Goal: Information Seeking & Learning: Learn about a topic

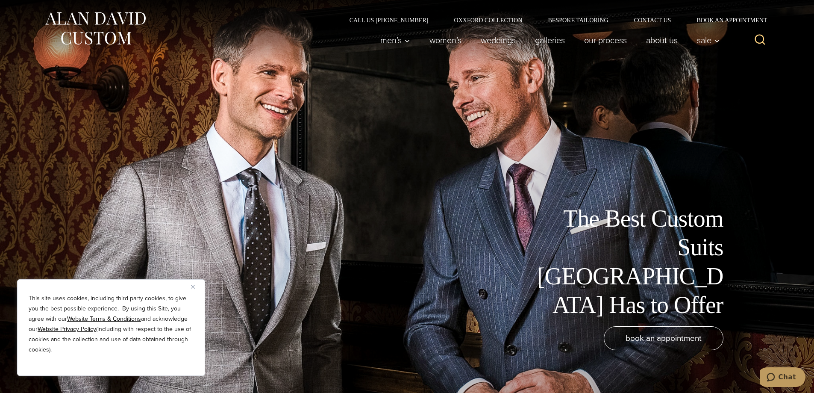
click at [195, 284] on button "Close" at bounding box center [196, 286] width 10 height 10
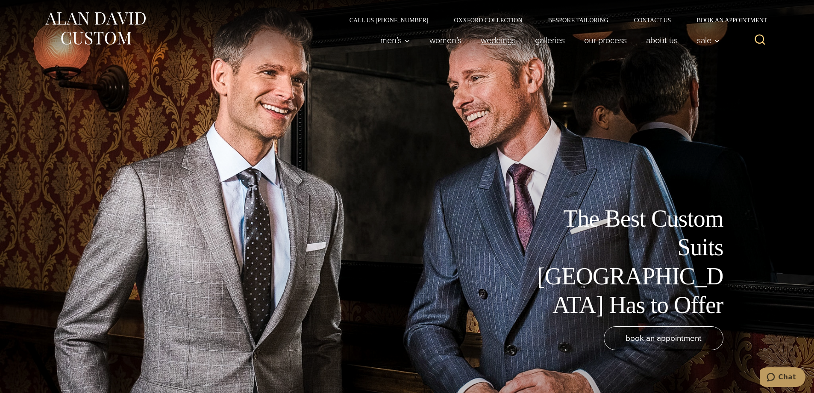
click at [497, 36] on link "weddings" at bounding box center [498, 40] width 54 height 17
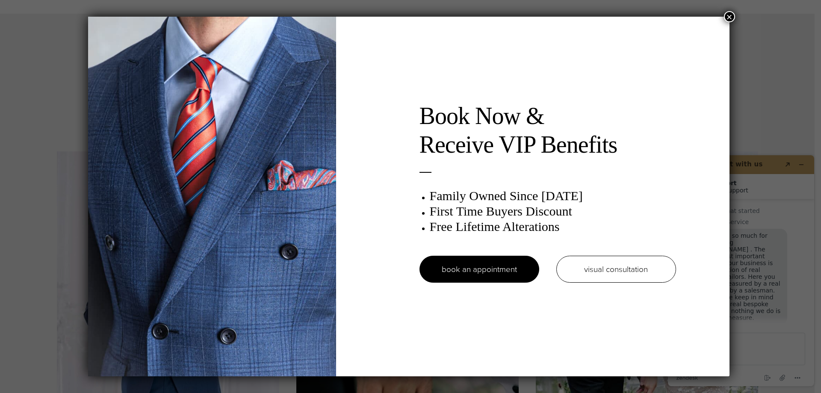
click at [730, 12] on button "×" at bounding box center [729, 16] width 11 height 11
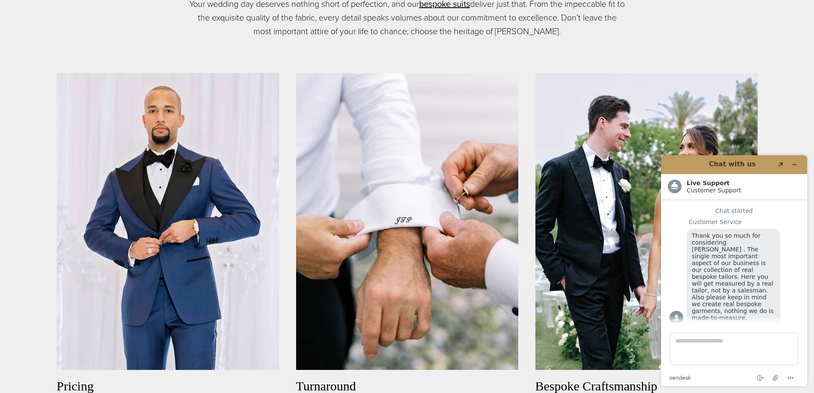
scroll to position [513, 0]
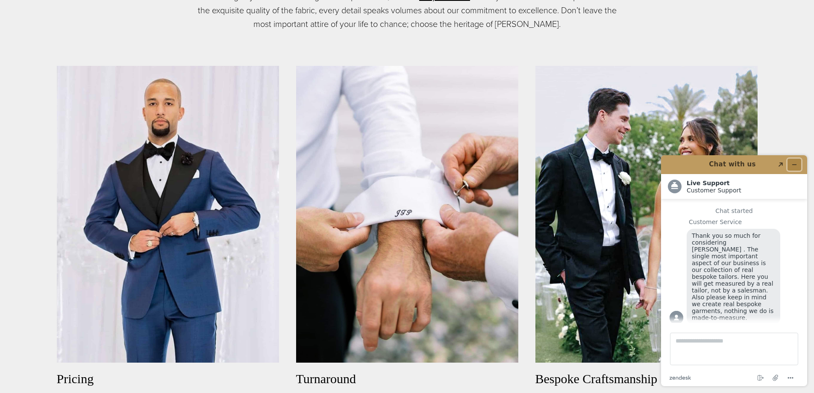
click at [794, 166] on icon "Minimize widget" at bounding box center [795, 165] width 6 height 6
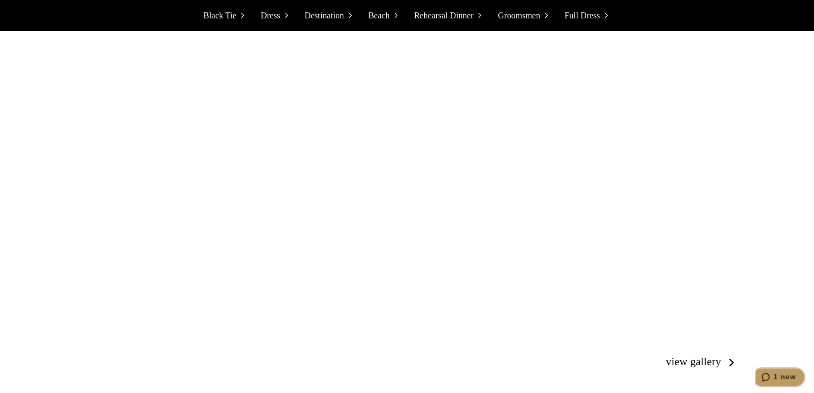
scroll to position [2565, 0]
